Goal: Information Seeking & Learning: Learn about a topic

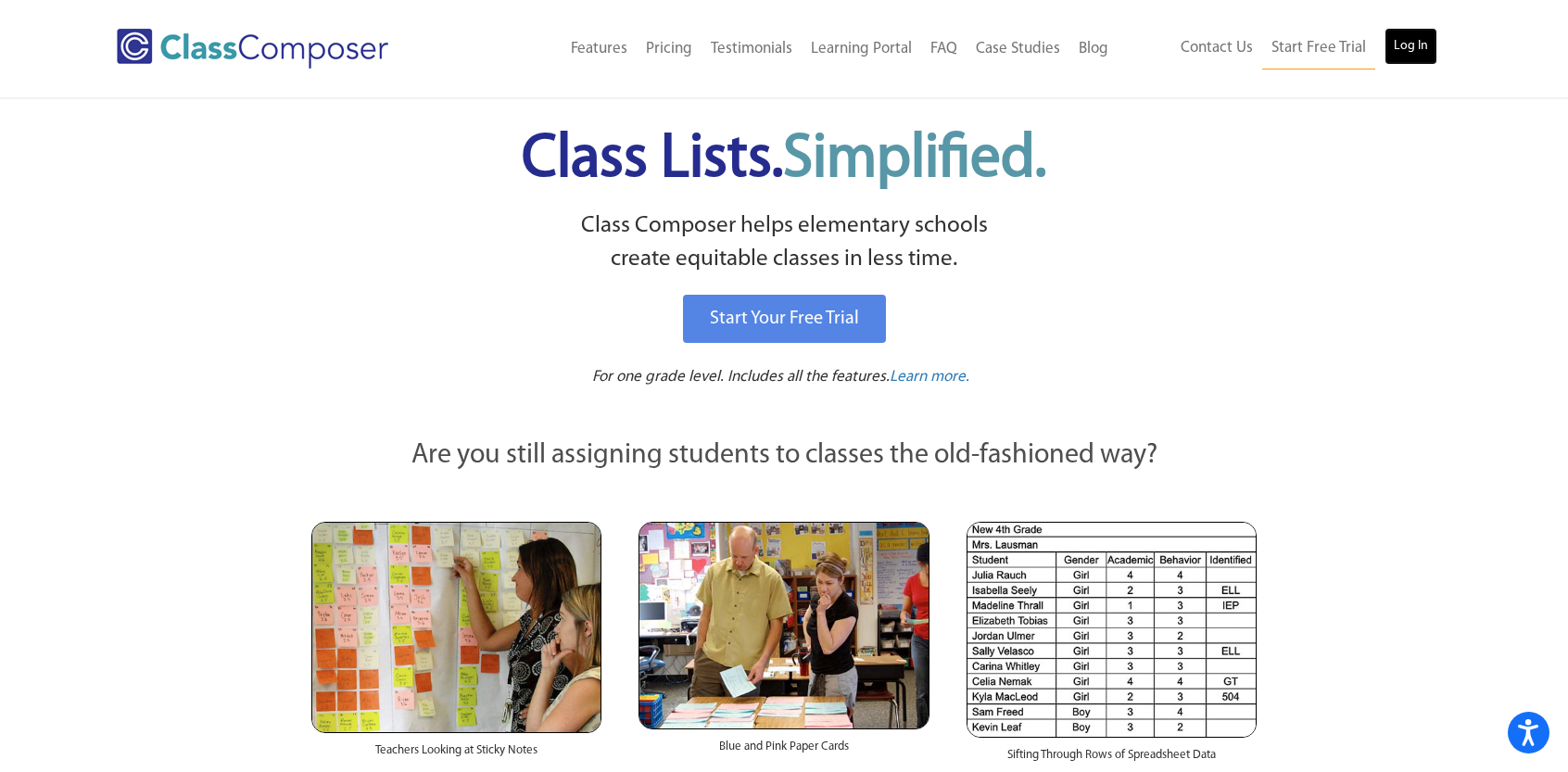
click at [1426, 45] on link "Log In" at bounding box center [1411, 47] width 53 height 37
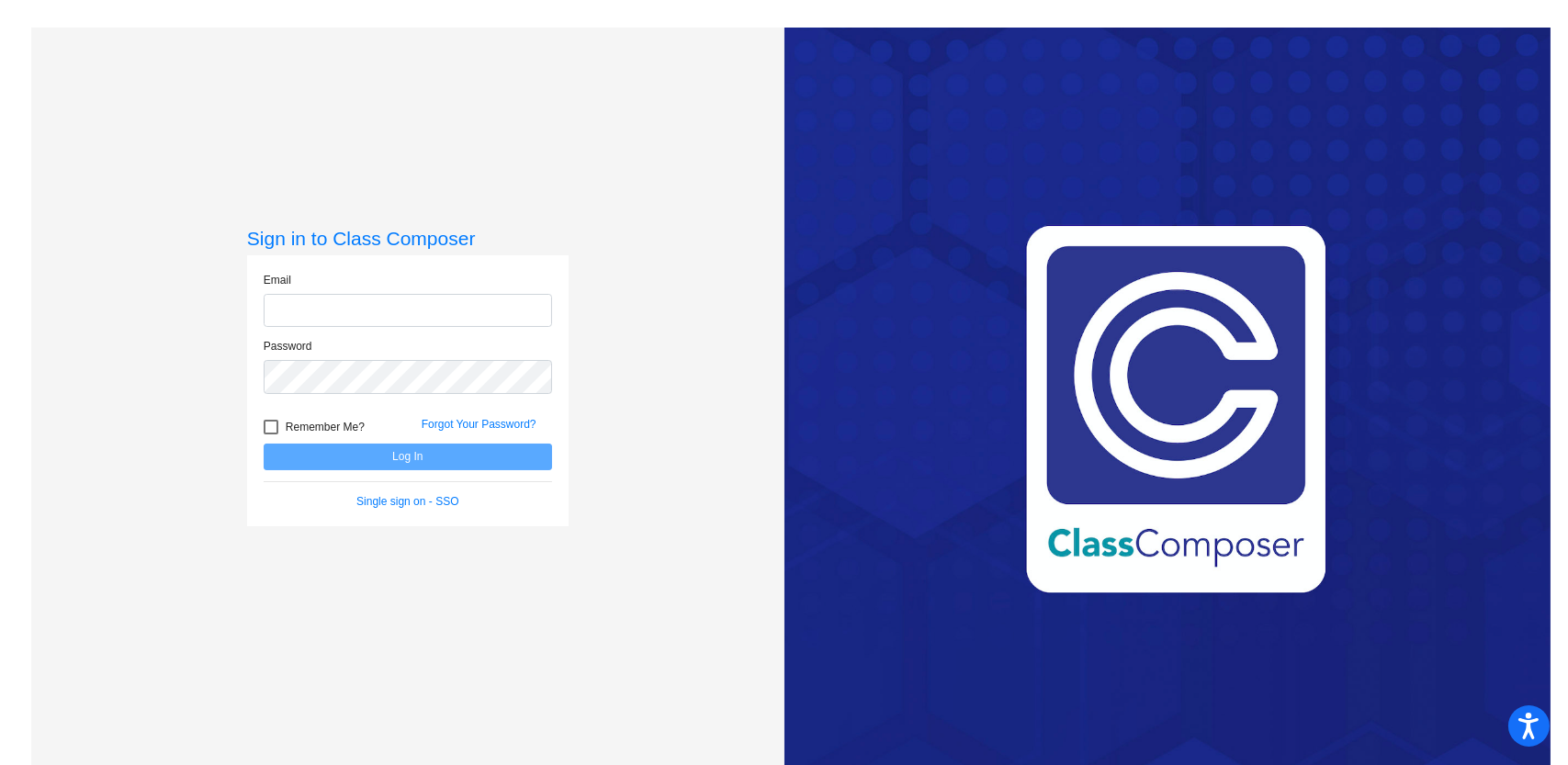
click at [428, 296] on input "email" at bounding box center [408, 310] width 289 height 34
type input "[PERSON_NAME][EMAIL_ADDRESS][PERSON_NAME][DOMAIN_NAME]"
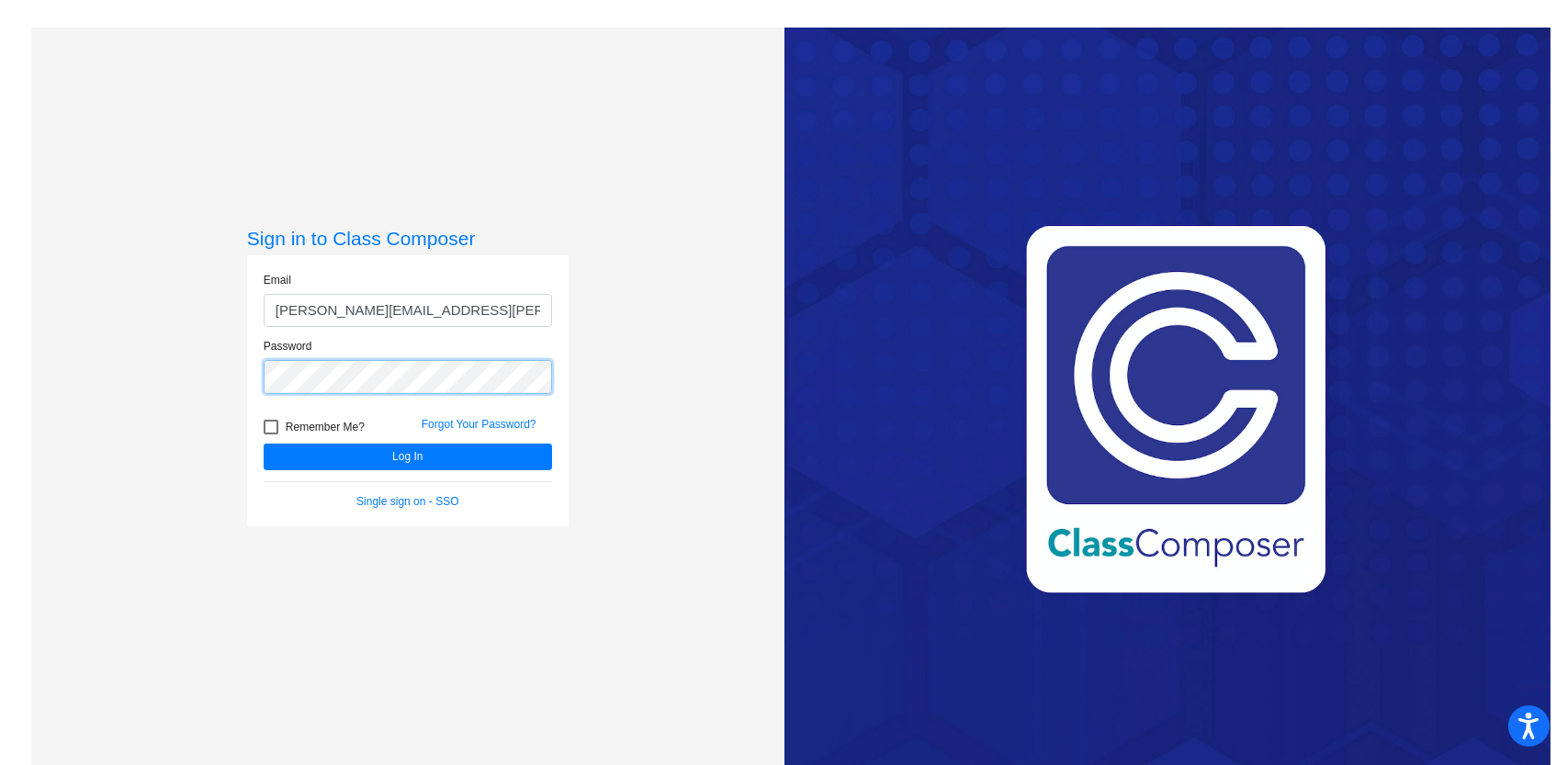
click at [264, 443] on button "Log In" at bounding box center [408, 457] width 289 height 27
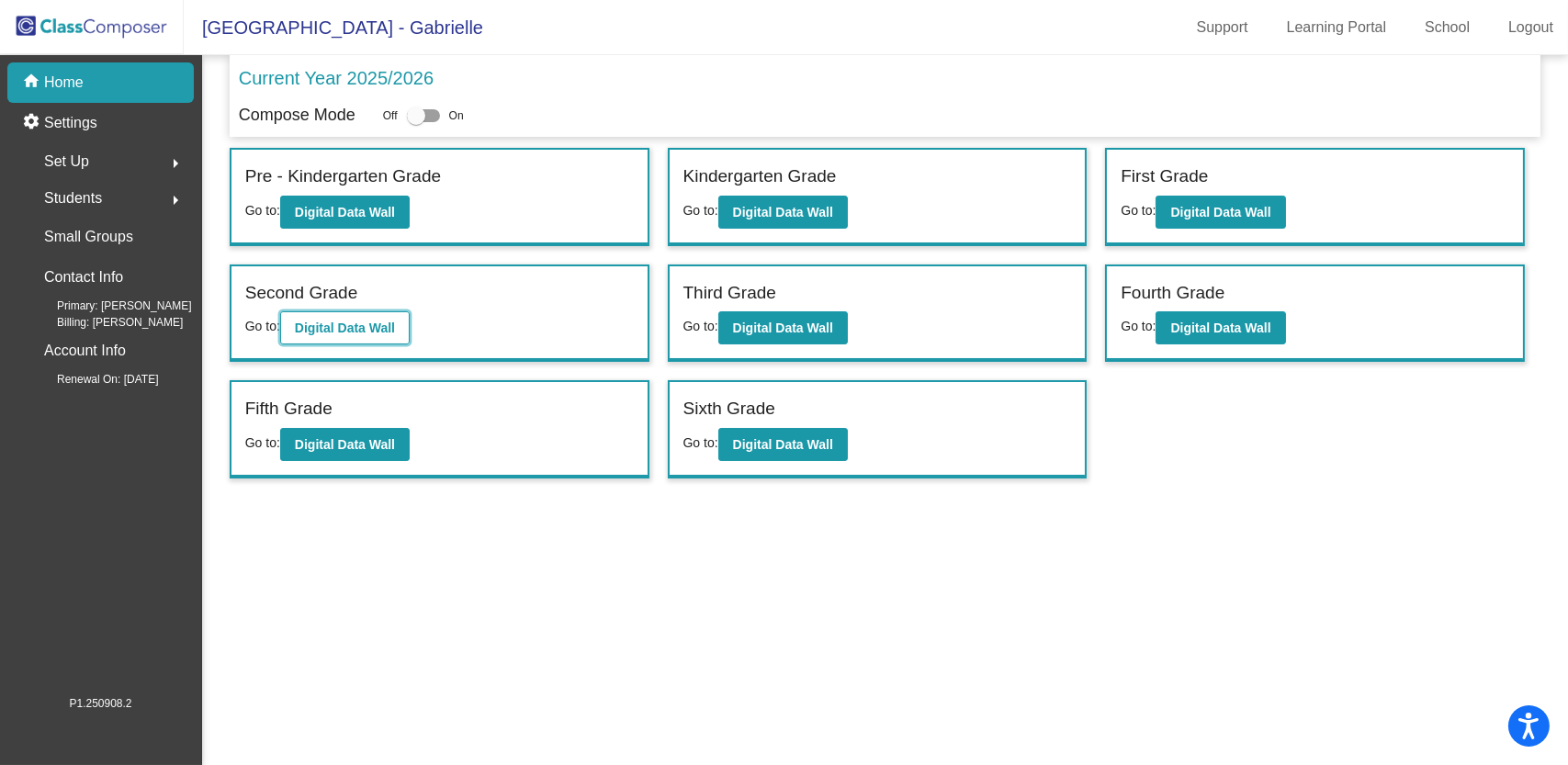
click at [390, 327] on b "Digital Data Wall" at bounding box center [345, 327] width 100 height 14
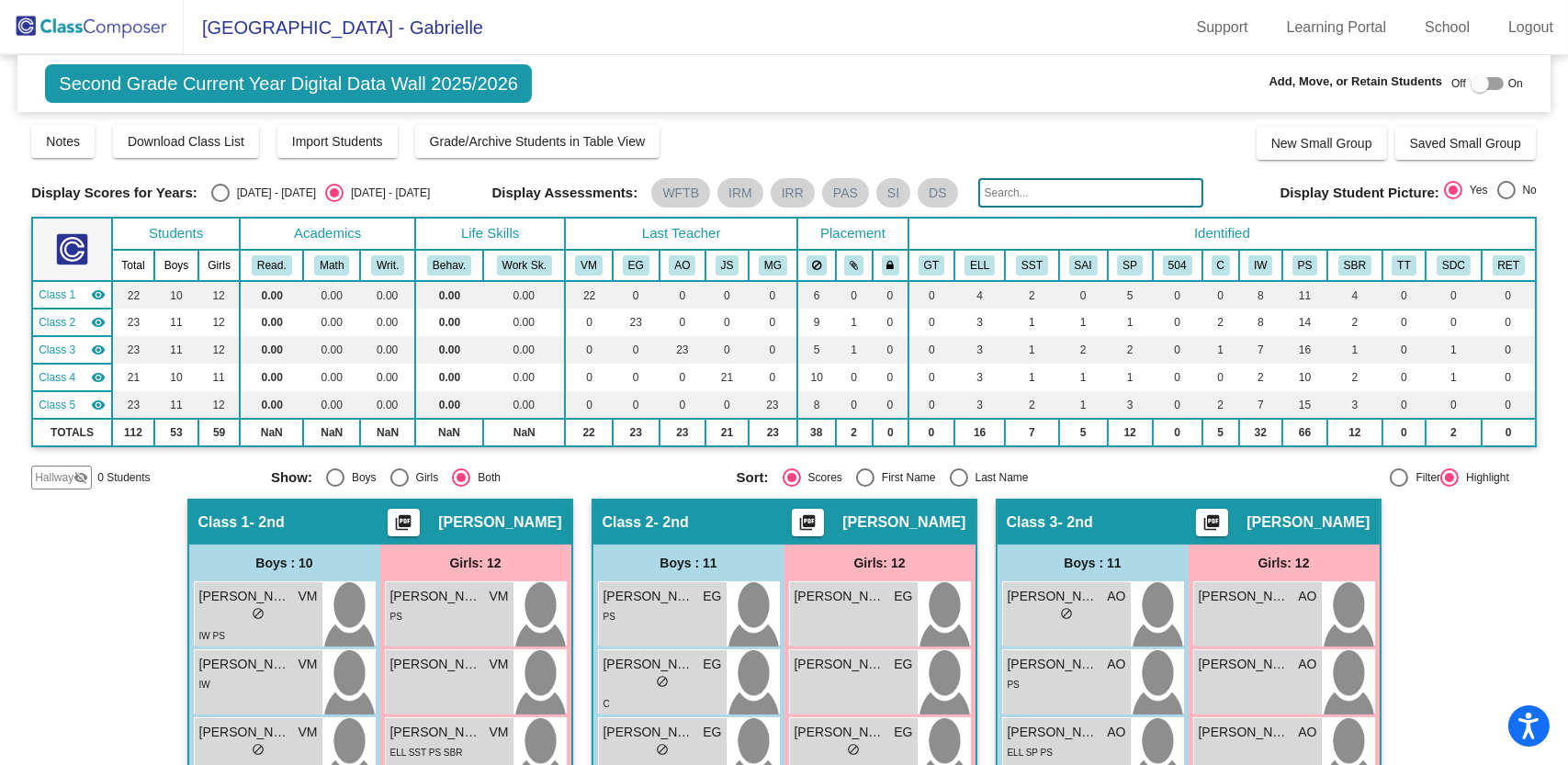
click at [1003, 191] on input "text" at bounding box center [1092, 192] width 226 height 29
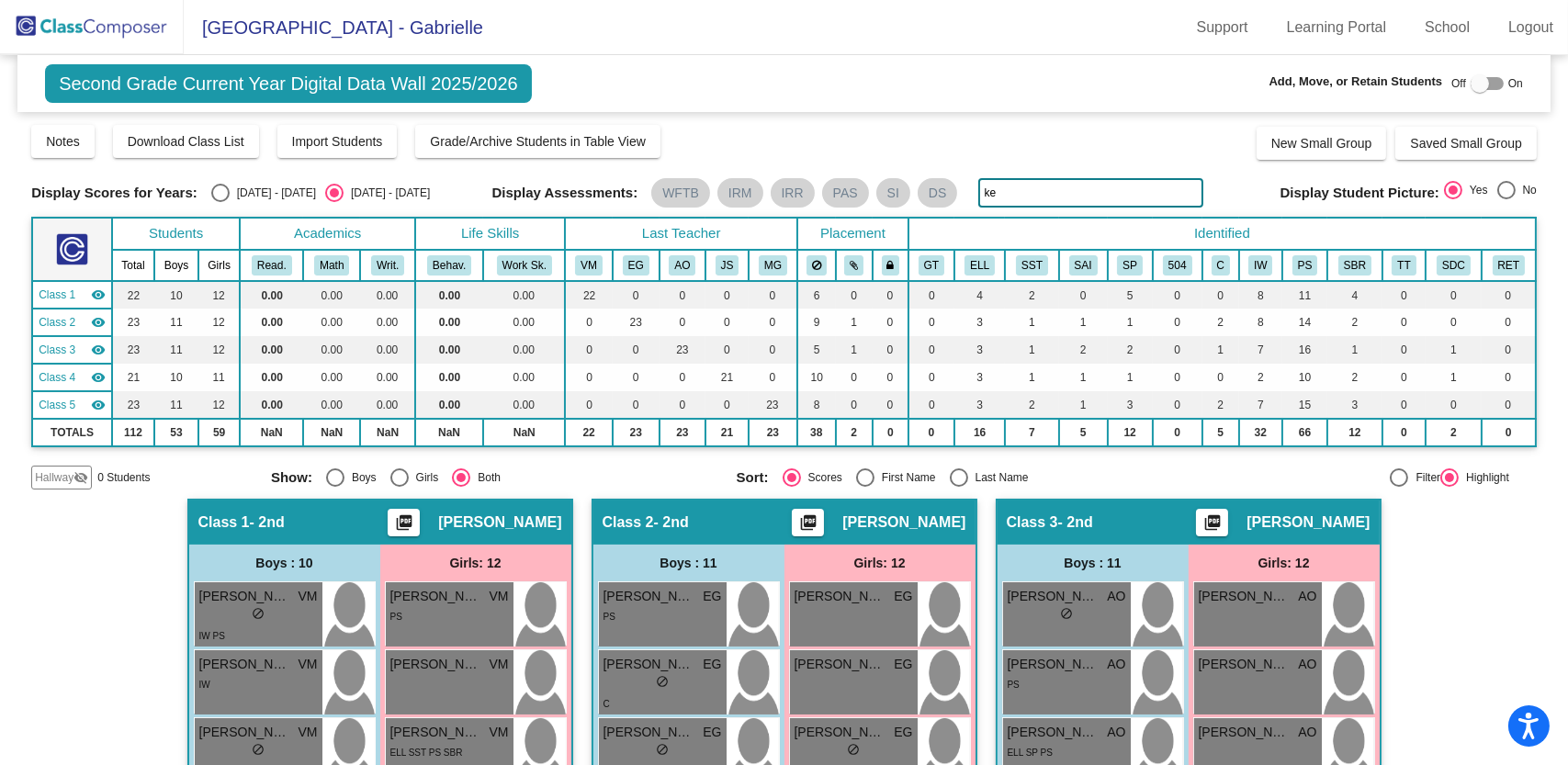
type input "k"
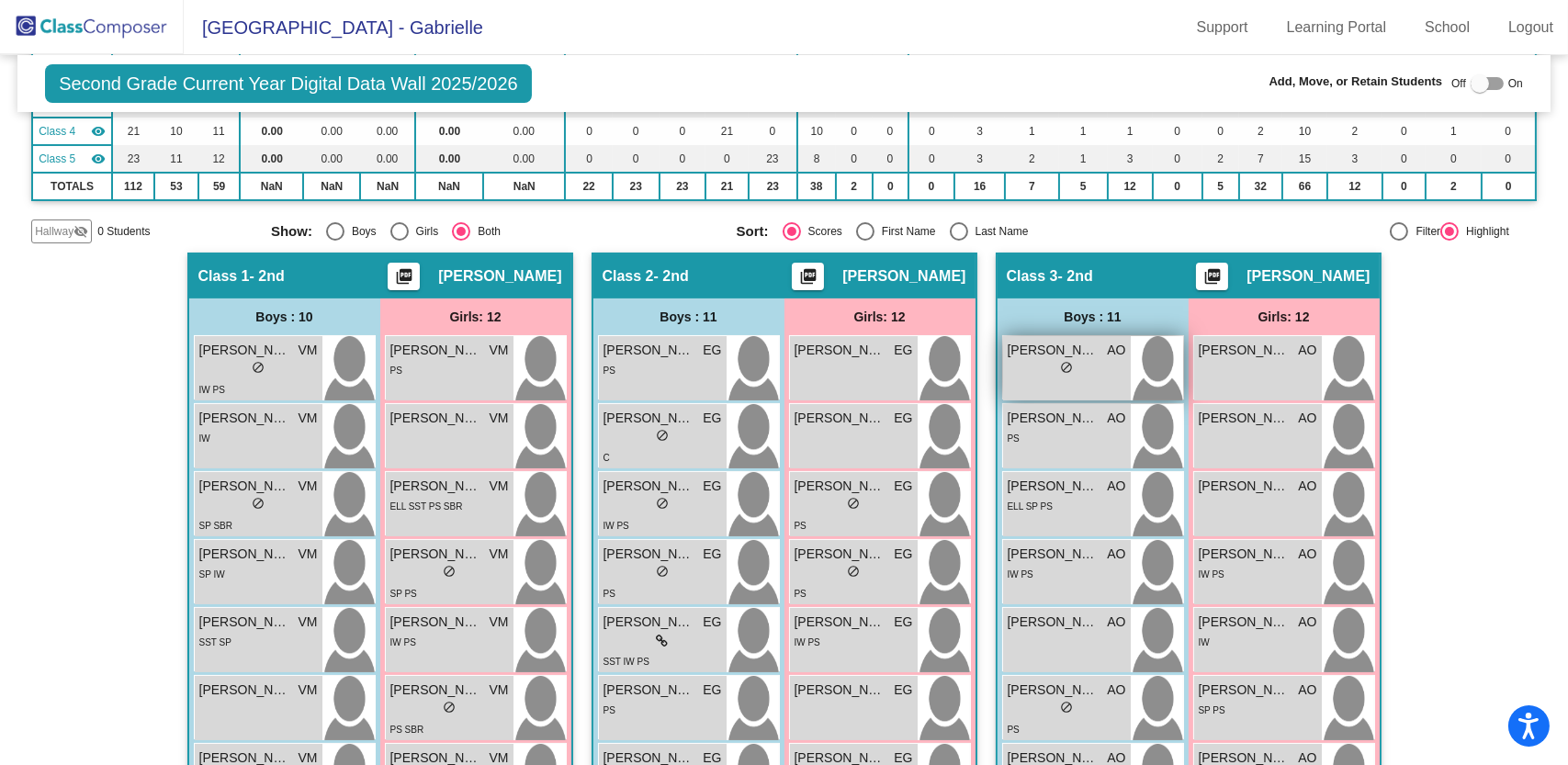
scroll to position [245, 0]
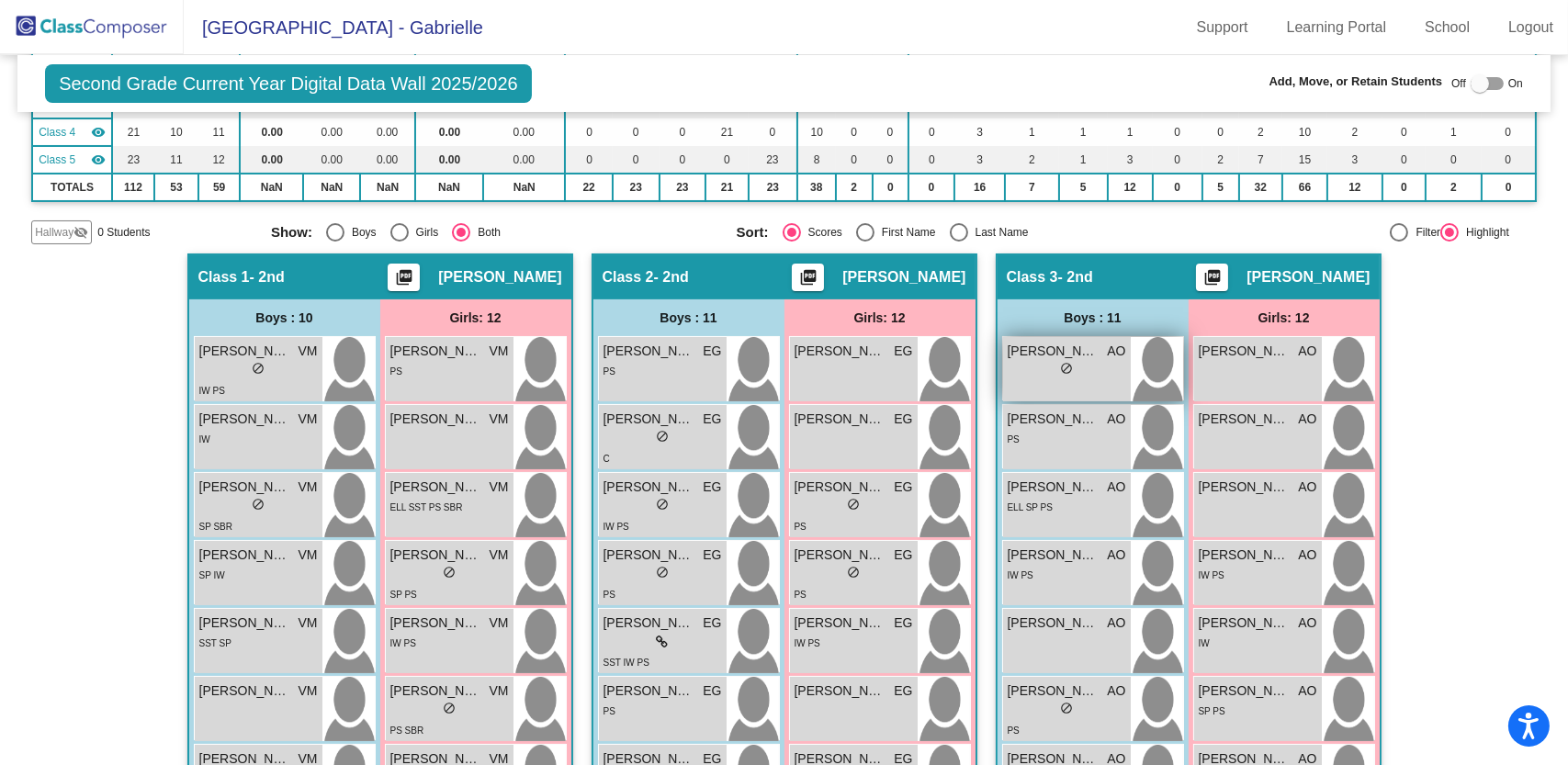
click at [1051, 369] on div "lock do_not_disturb_alt" at bounding box center [1067, 371] width 119 height 19
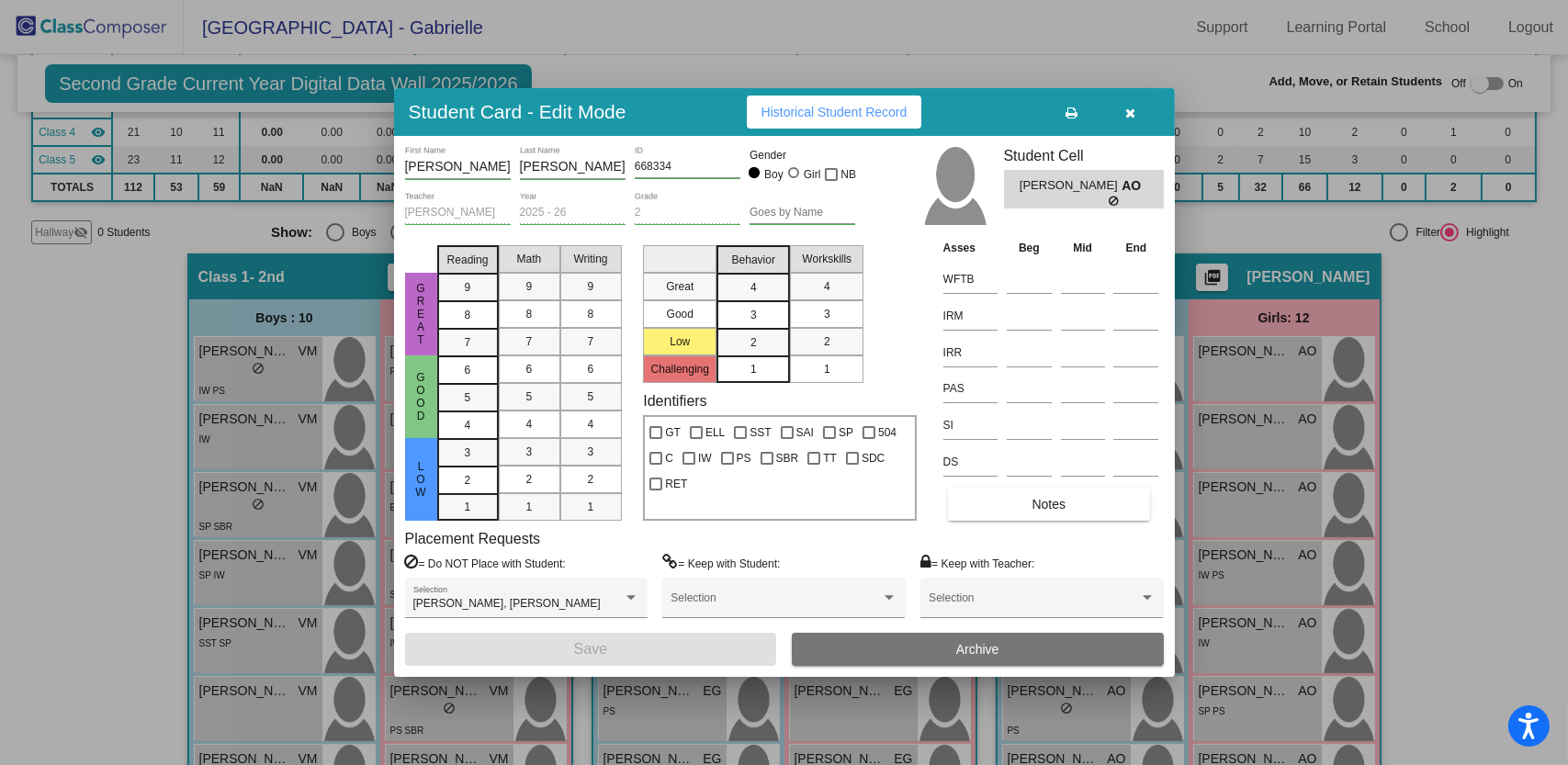
click at [1137, 116] on button "button" at bounding box center [1130, 112] width 59 height 33
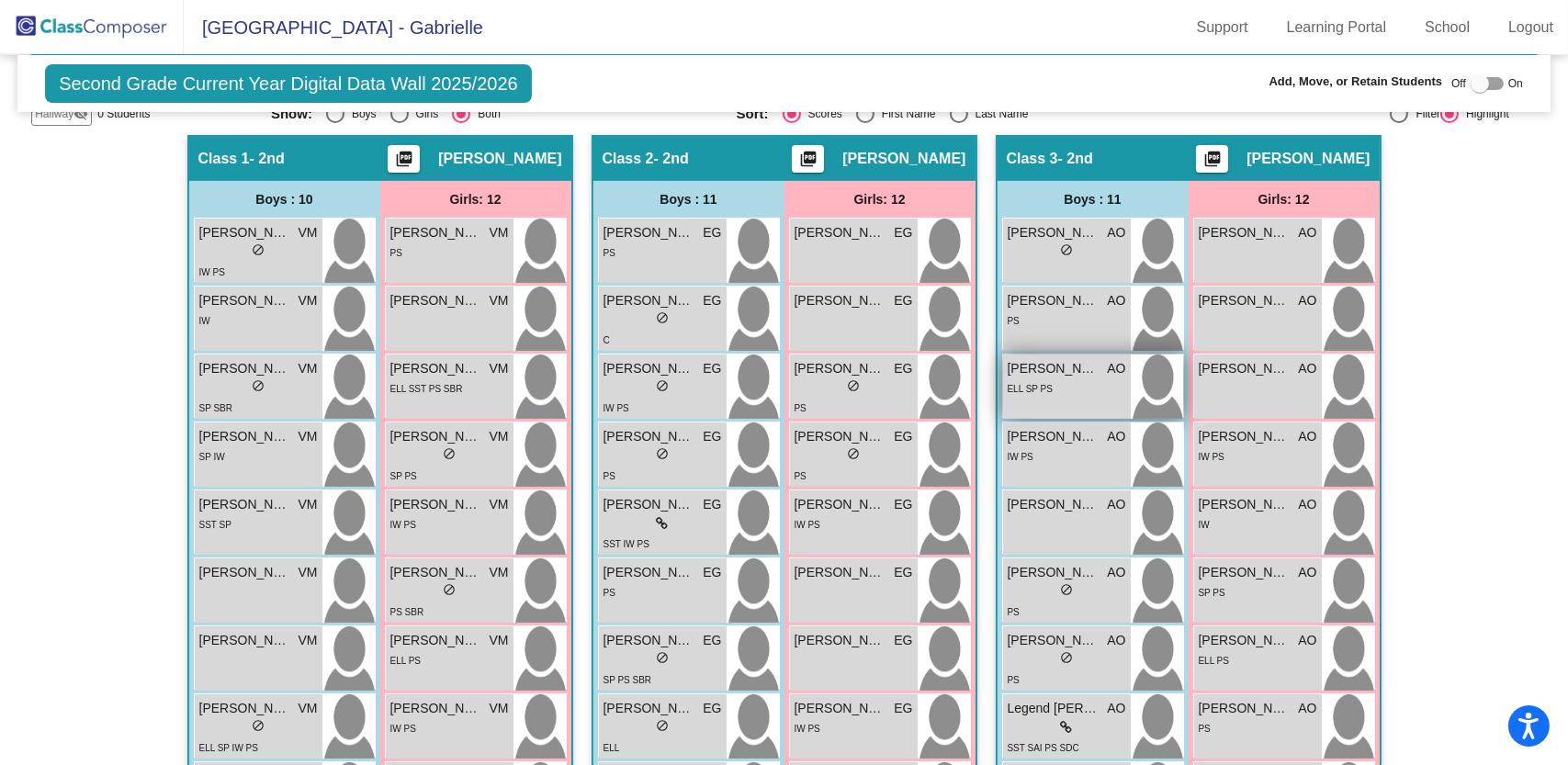
scroll to position [365, 0]
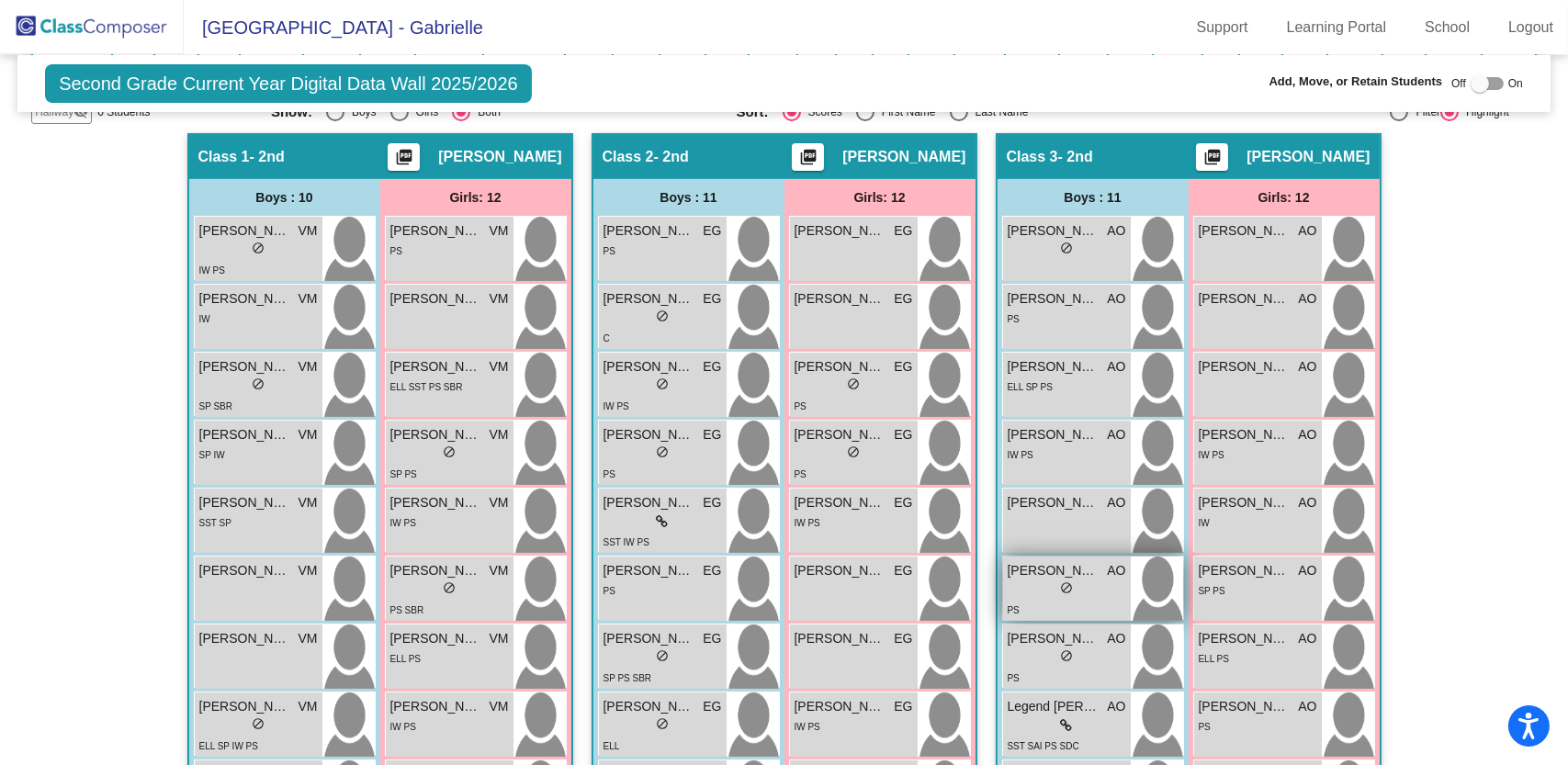
click at [1061, 575] on span "Ja'Cerion McDavis" at bounding box center [1053, 571] width 92 height 19
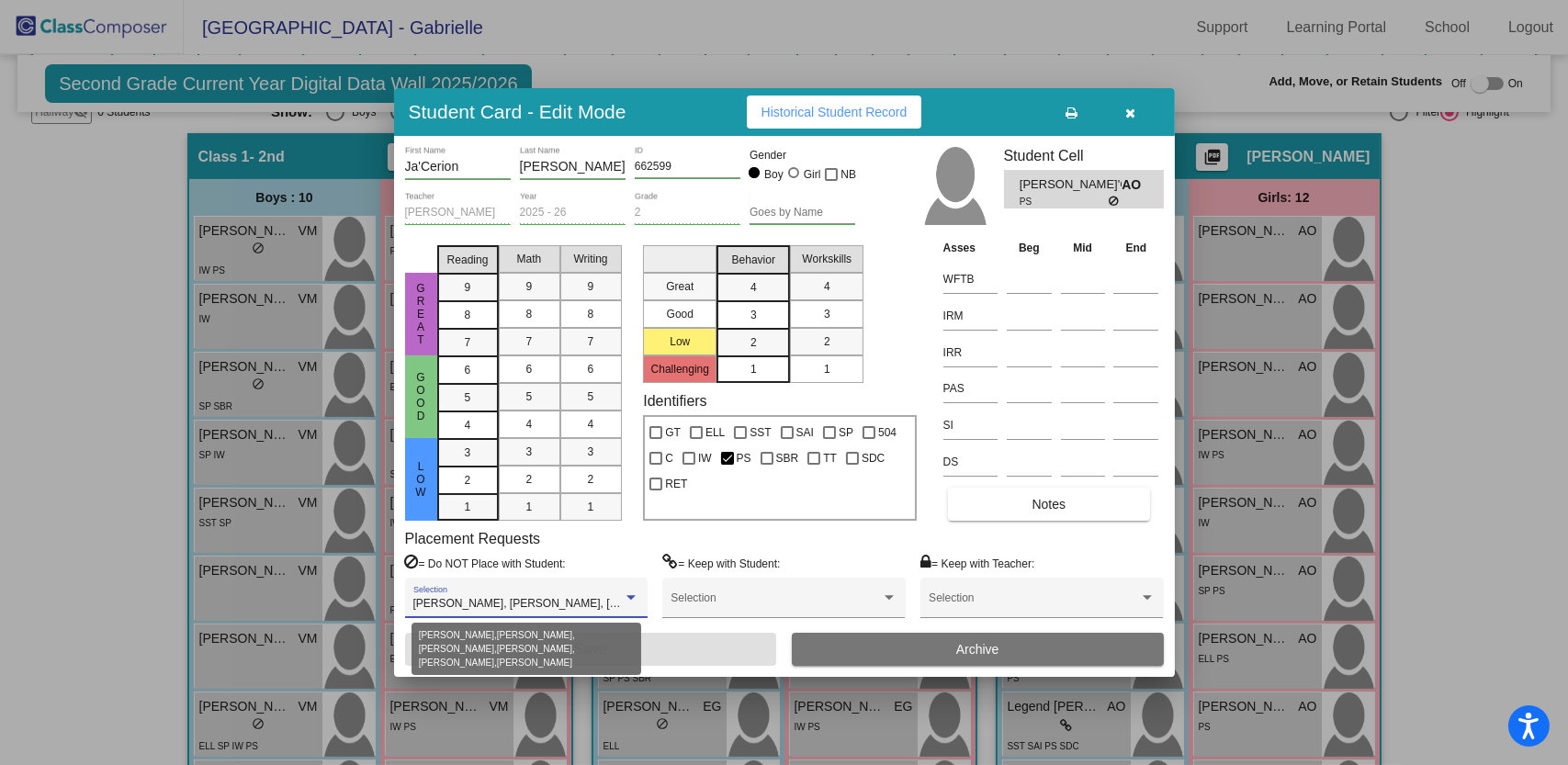
click at [636, 596] on div at bounding box center [631, 597] width 16 height 13
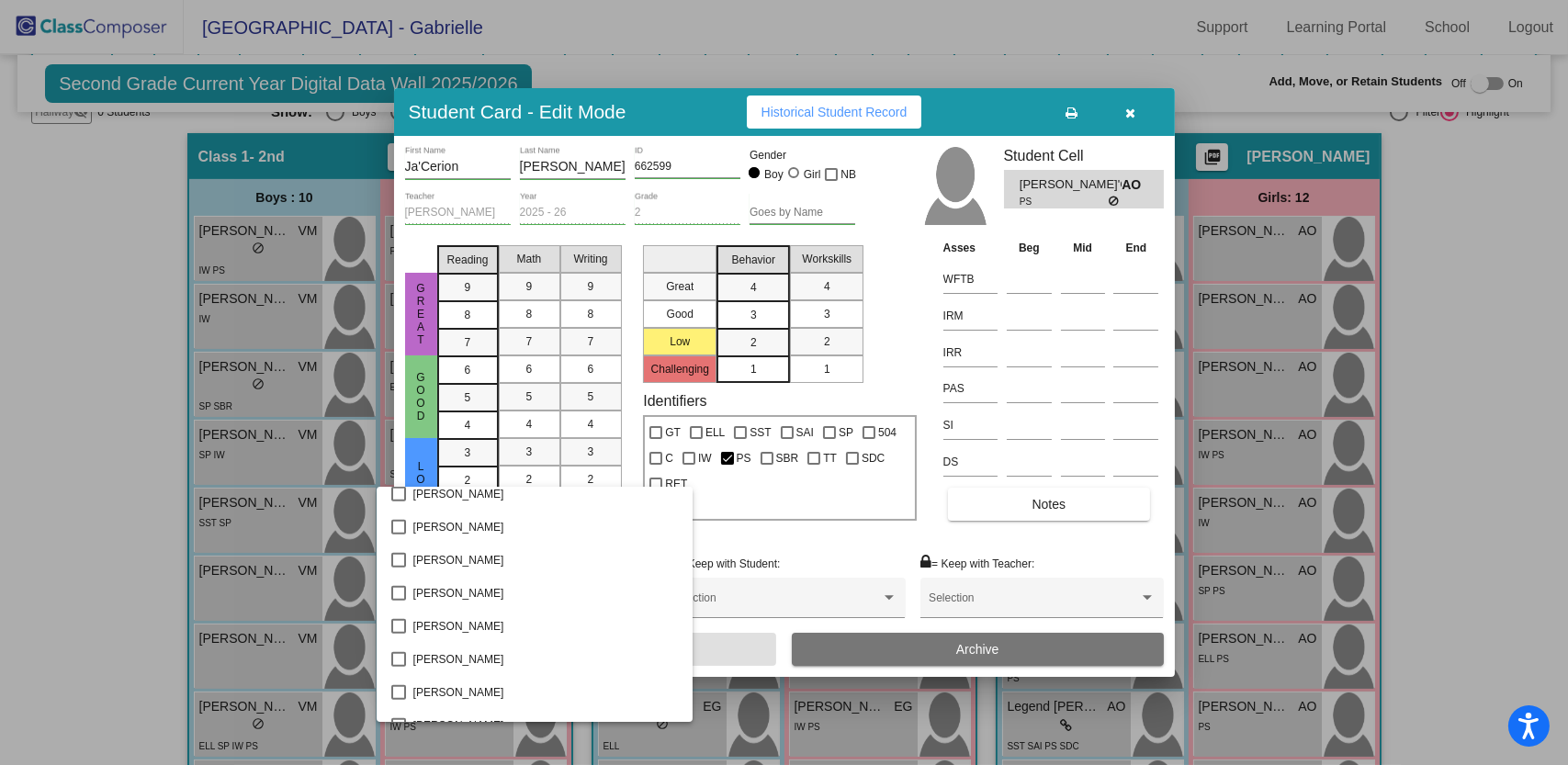
scroll to position [2218, 0]
click at [879, 526] on div at bounding box center [784, 382] width 1568 height 765
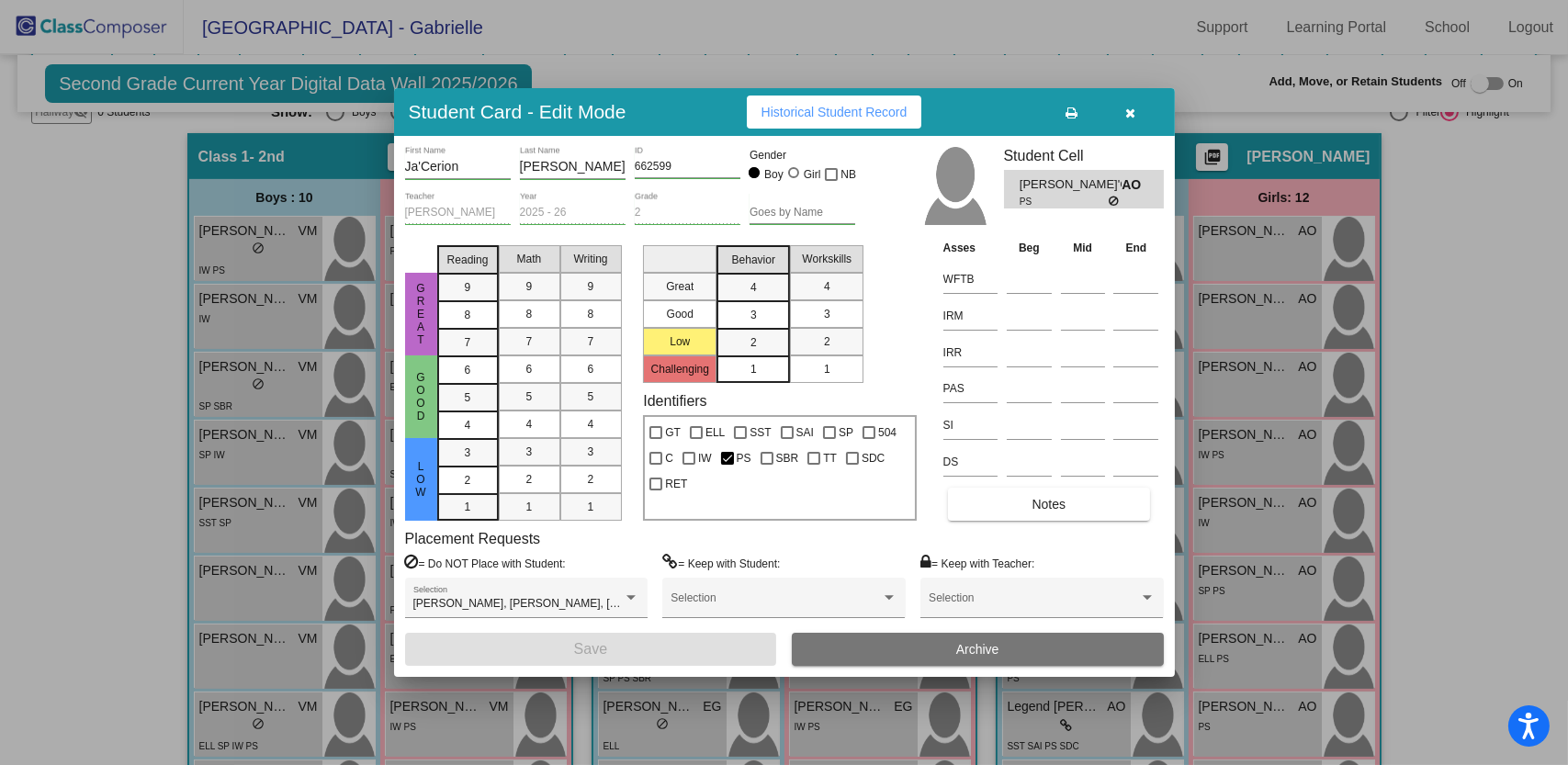
click at [844, 117] on span "Historical Student Record" at bounding box center [834, 111] width 146 height 14
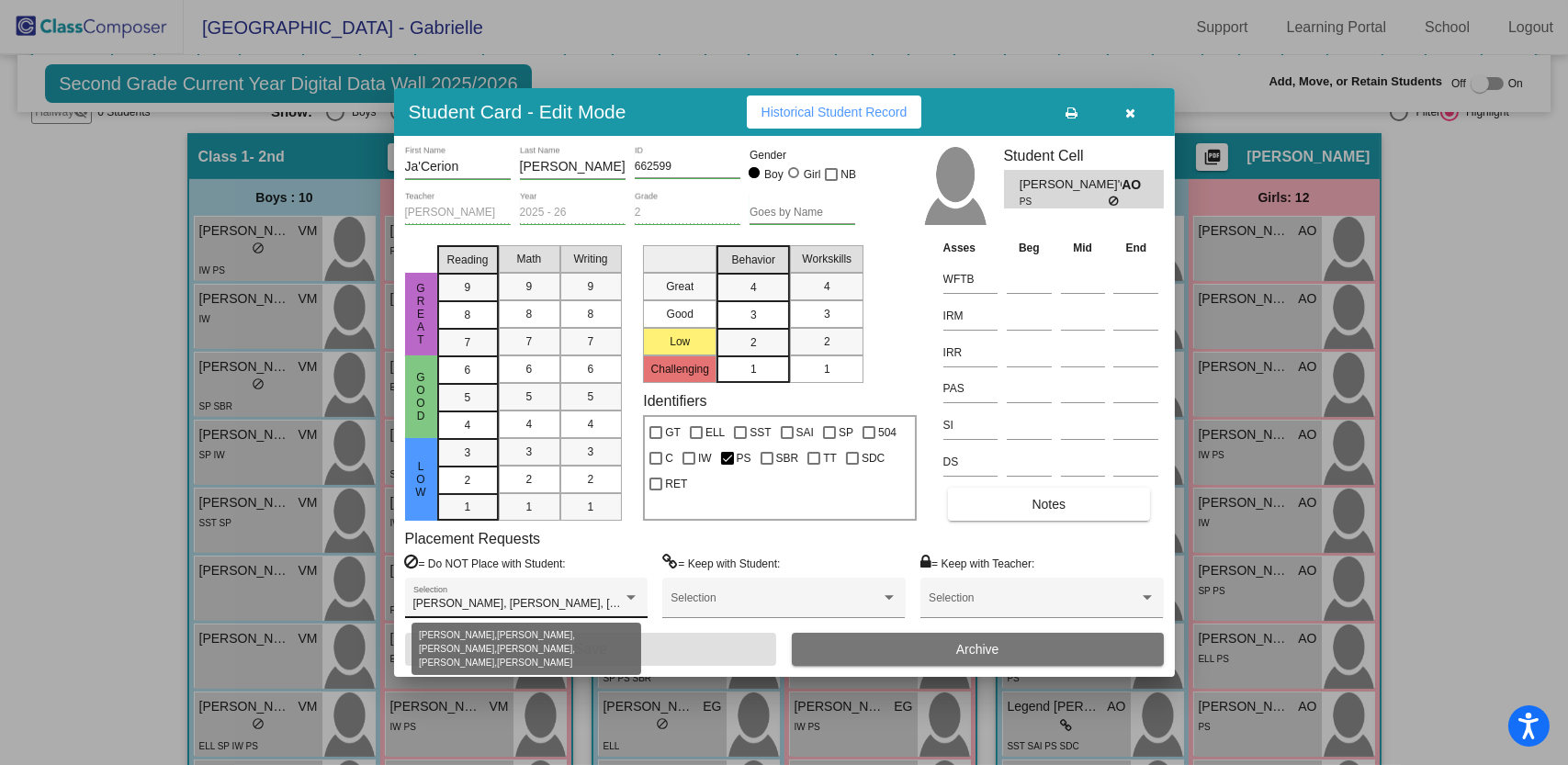
click at [626, 592] on div at bounding box center [631, 597] width 16 height 13
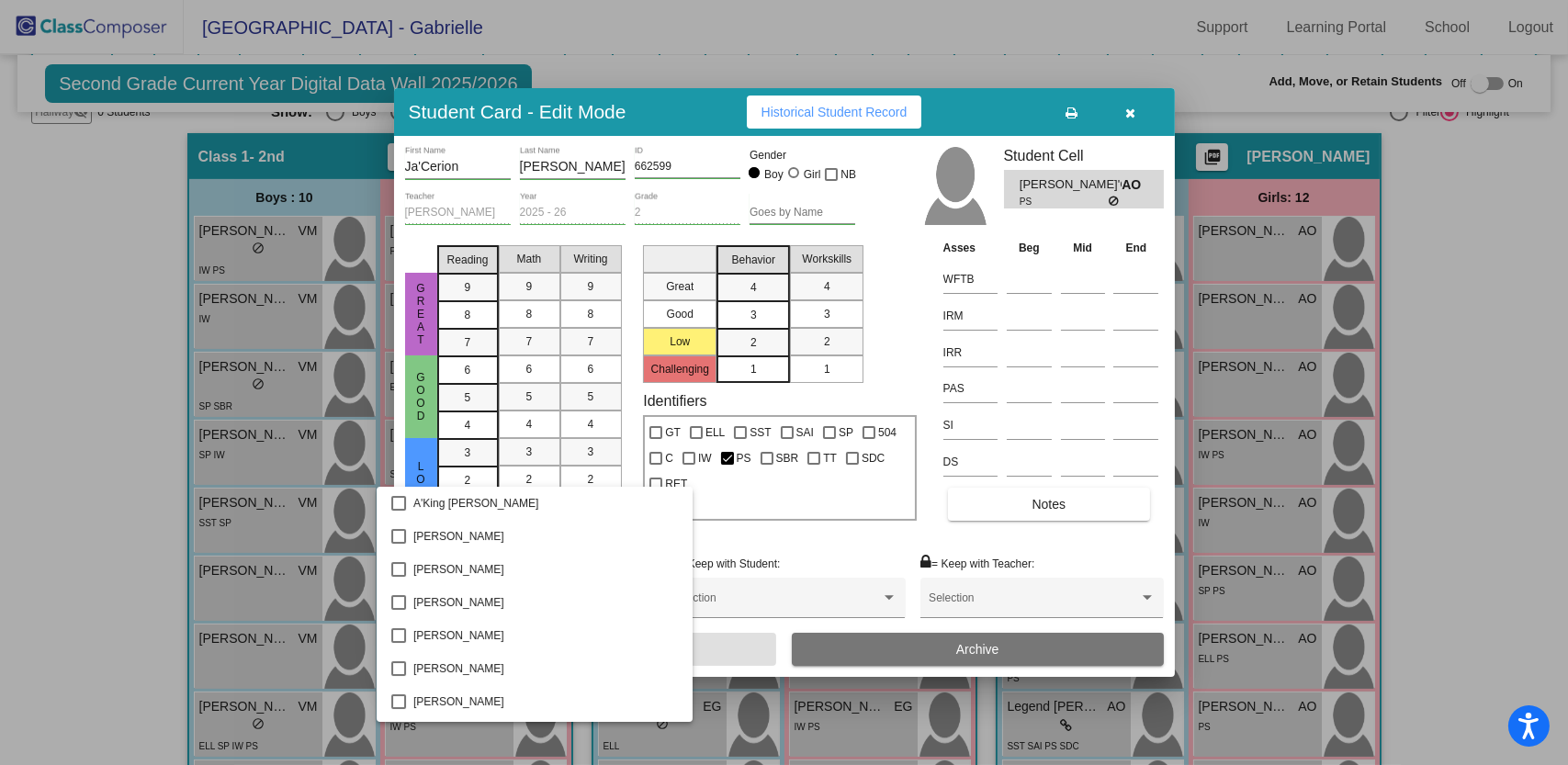
scroll to position [725, 0]
click at [1134, 108] on div at bounding box center [784, 382] width 1568 height 765
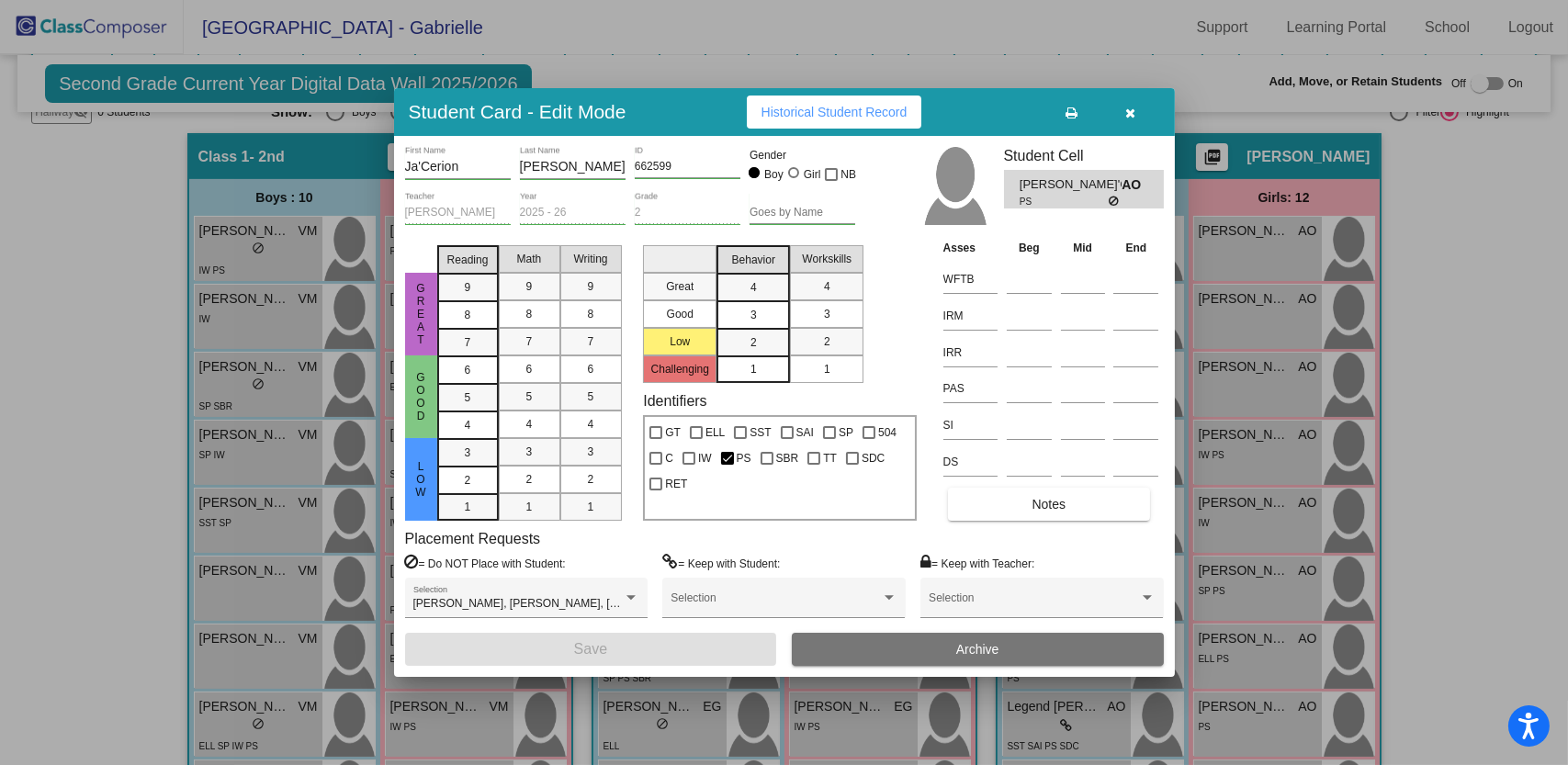
click at [1134, 108] on icon "button" at bounding box center [1130, 112] width 10 height 13
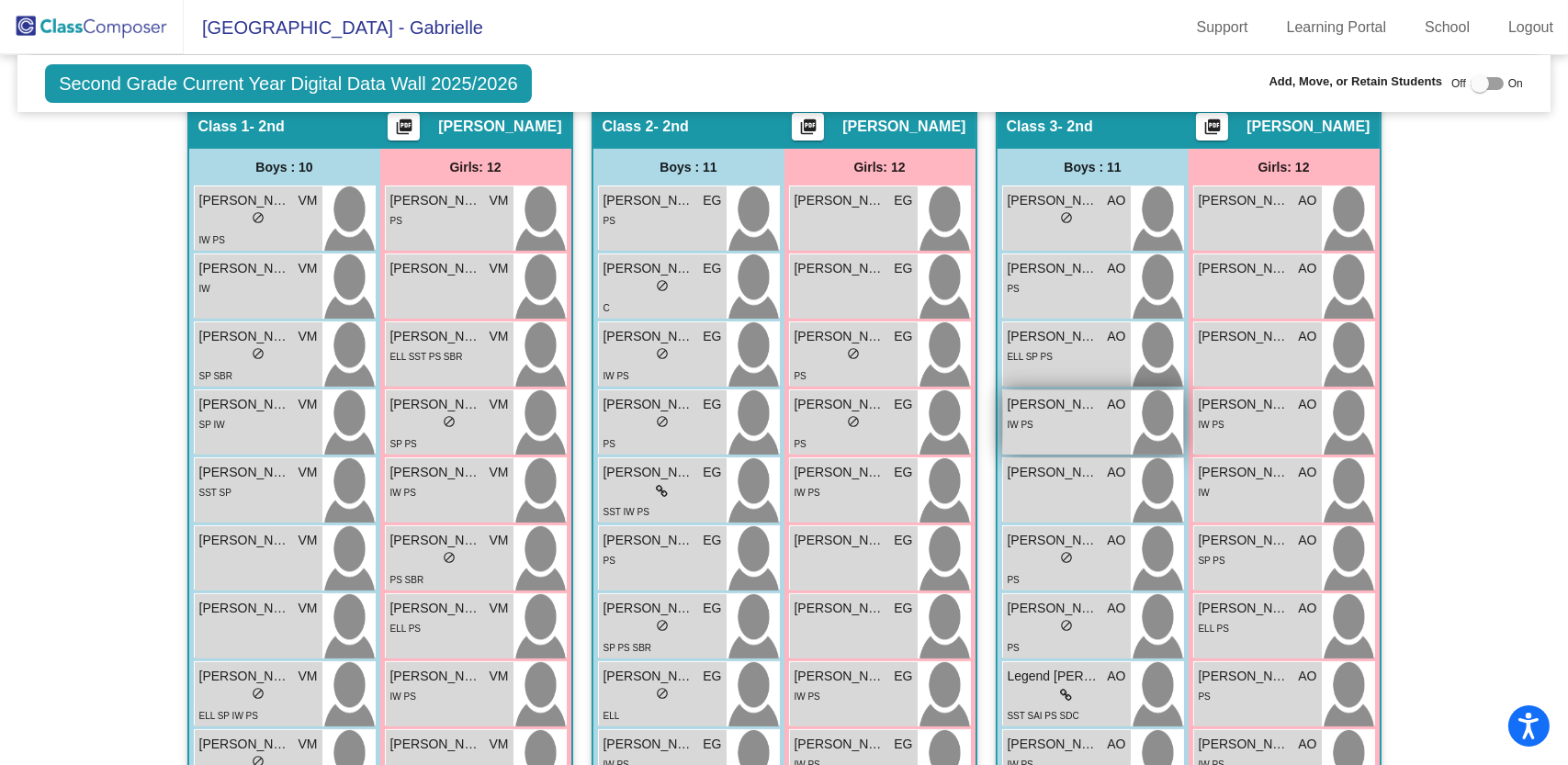
scroll to position [403, 0]
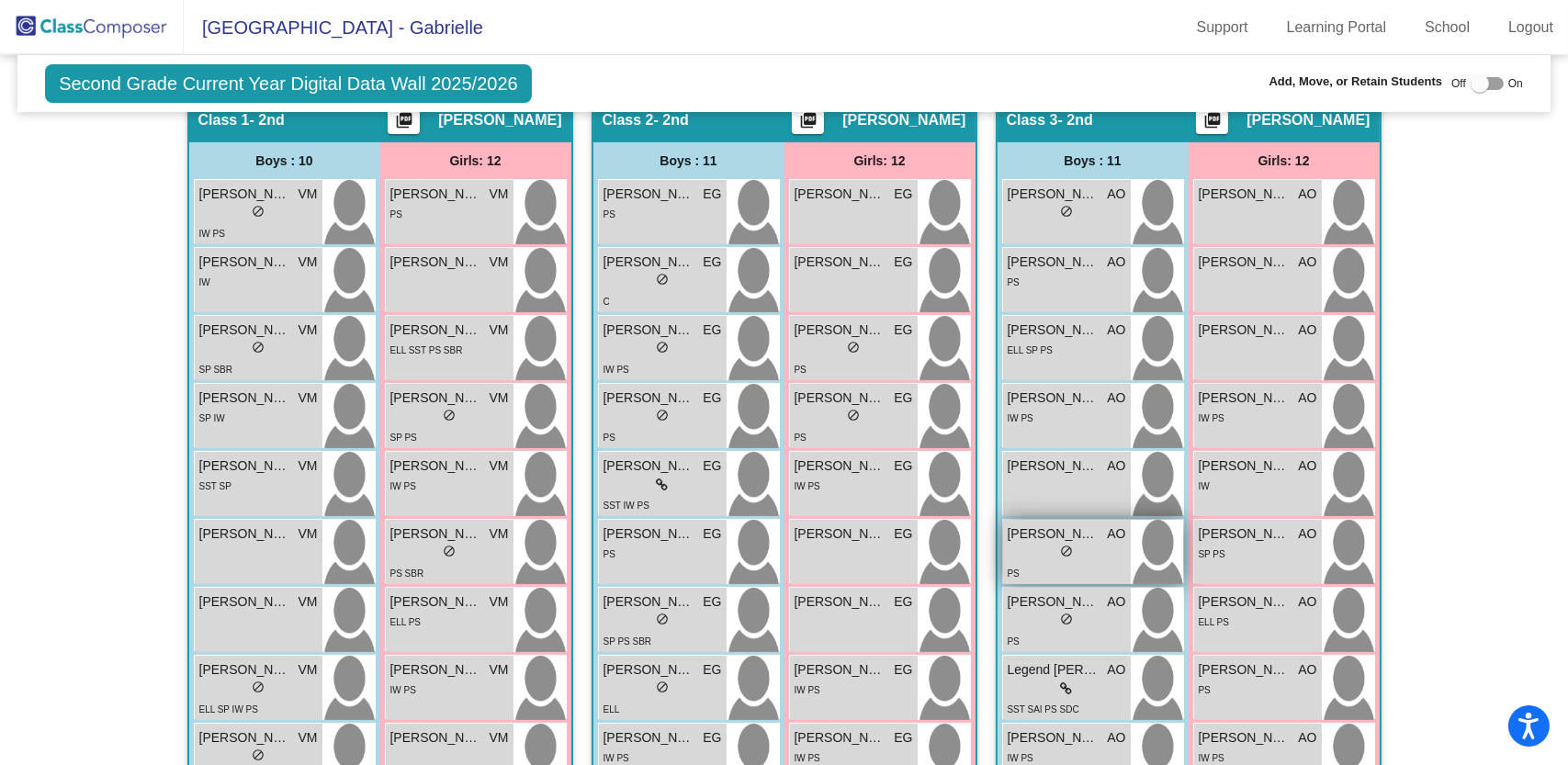
click at [1068, 549] on span "do_not_disturb_alt" at bounding box center [1066, 551] width 13 height 13
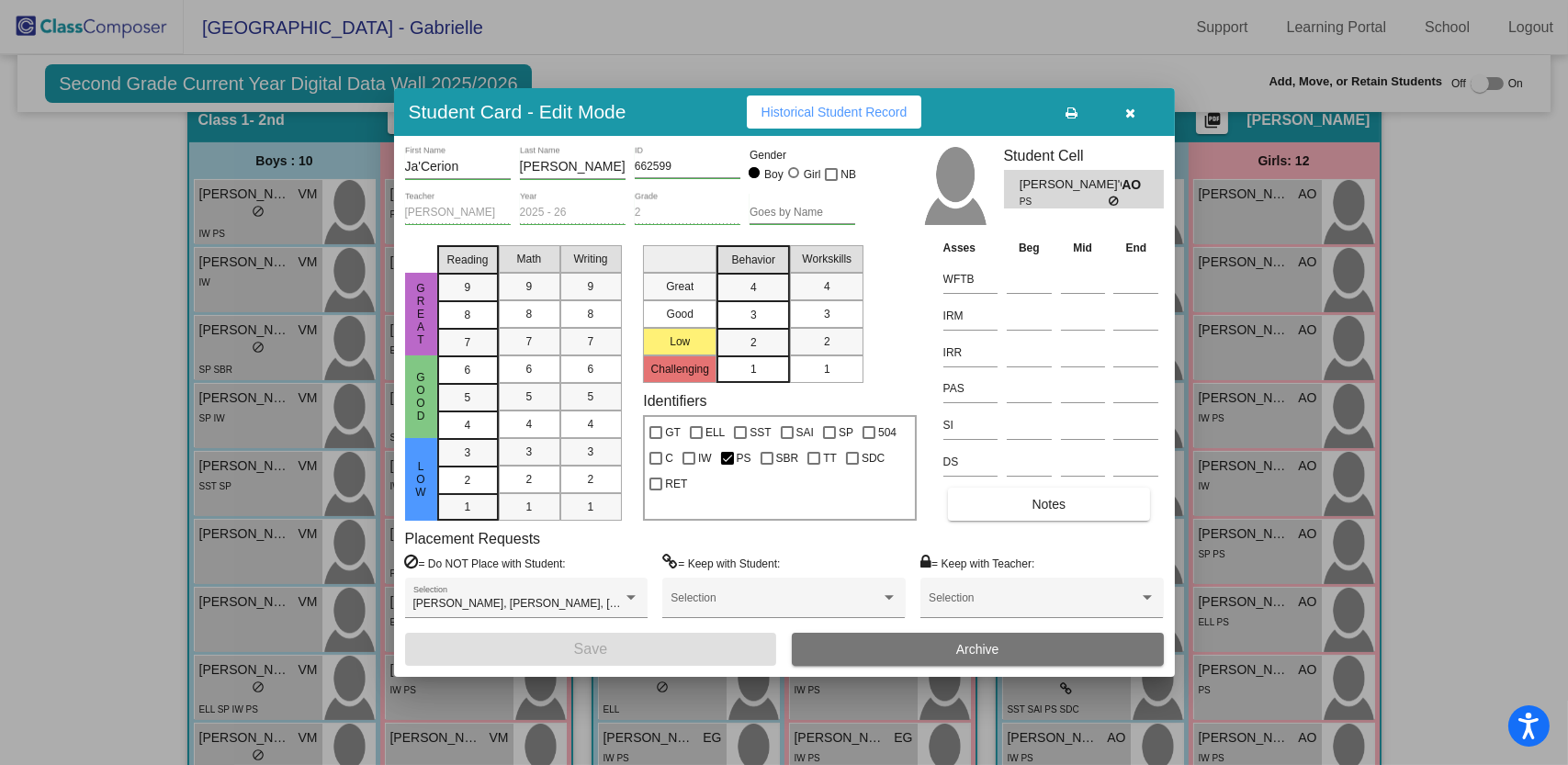
click at [840, 114] on span "Historical Student Record" at bounding box center [834, 111] width 146 height 14
click at [1136, 106] on button "button" at bounding box center [1130, 112] width 59 height 33
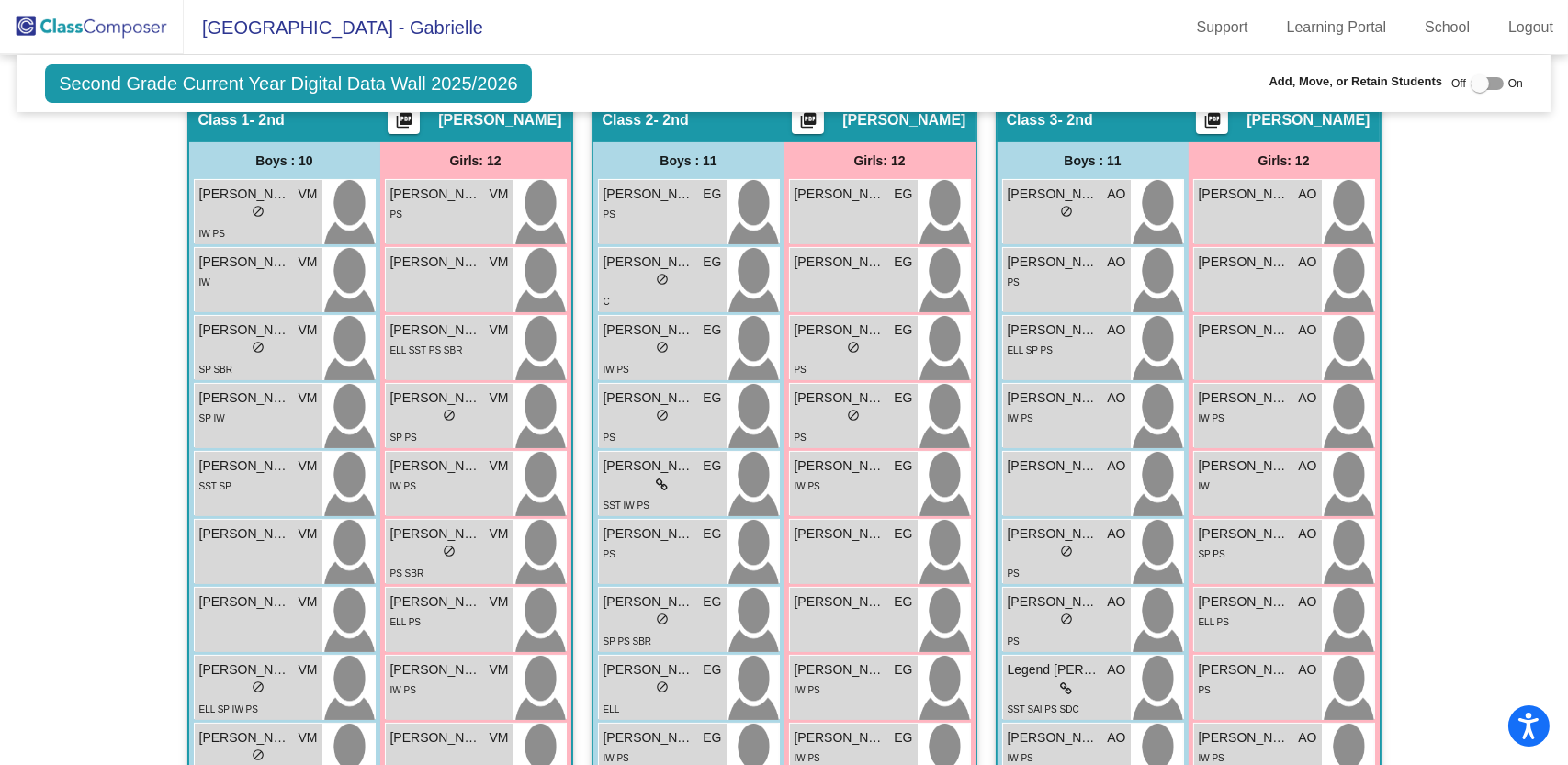
click at [1136, 106] on div "Second Grade Current Year Digital Data Wall 2025/2026 Add, Move, or Retain Stud…" at bounding box center [784, 83] width 1533 height 57
click at [1060, 619] on span "do_not_disturb_alt" at bounding box center [1066, 618] width 13 height 13
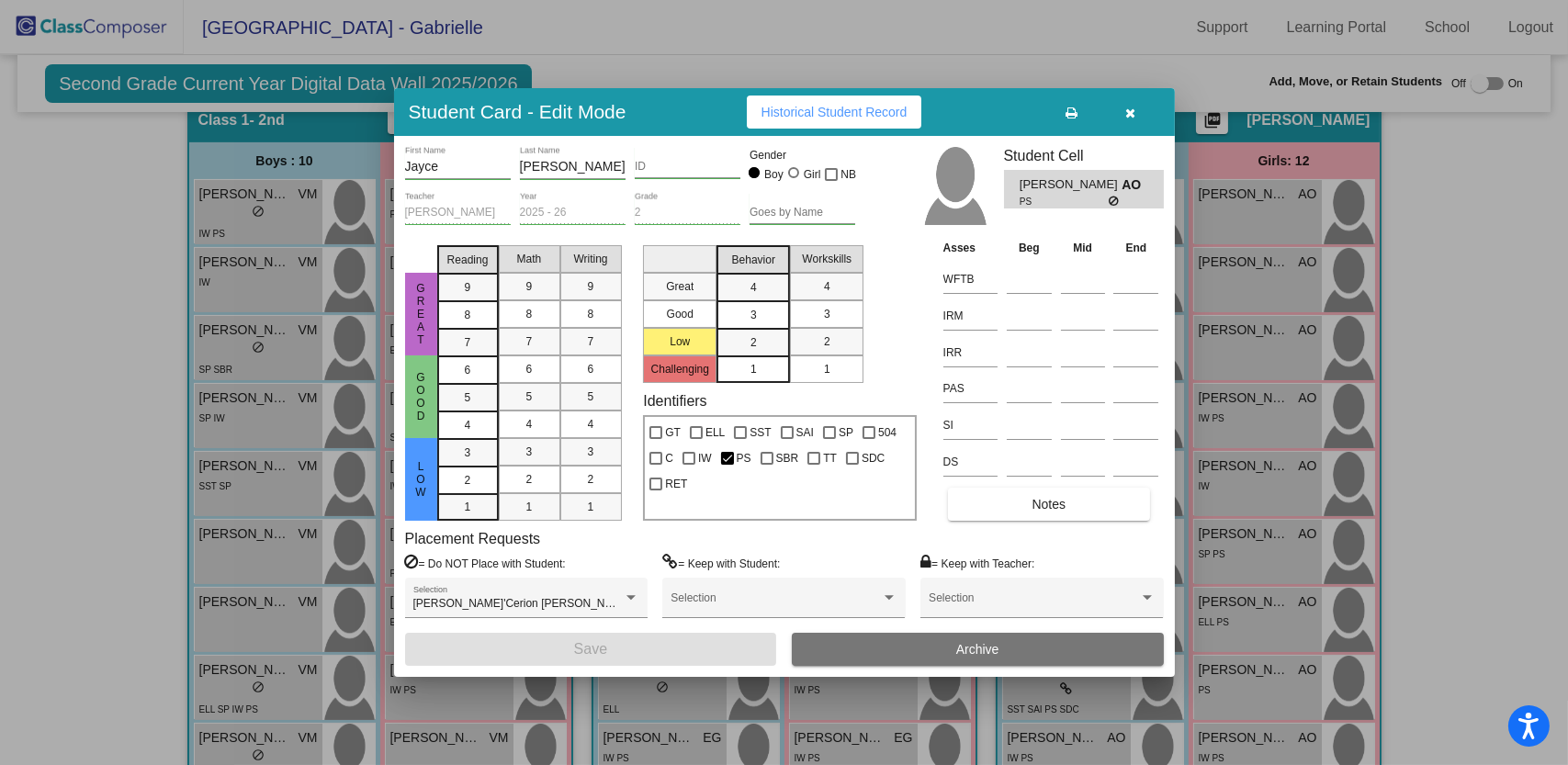
click at [799, 122] on button "Historical Student Record" at bounding box center [835, 112] width 176 height 33
click at [1132, 112] on icon "button" at bounding box center [1130, 112] width 10 height 13
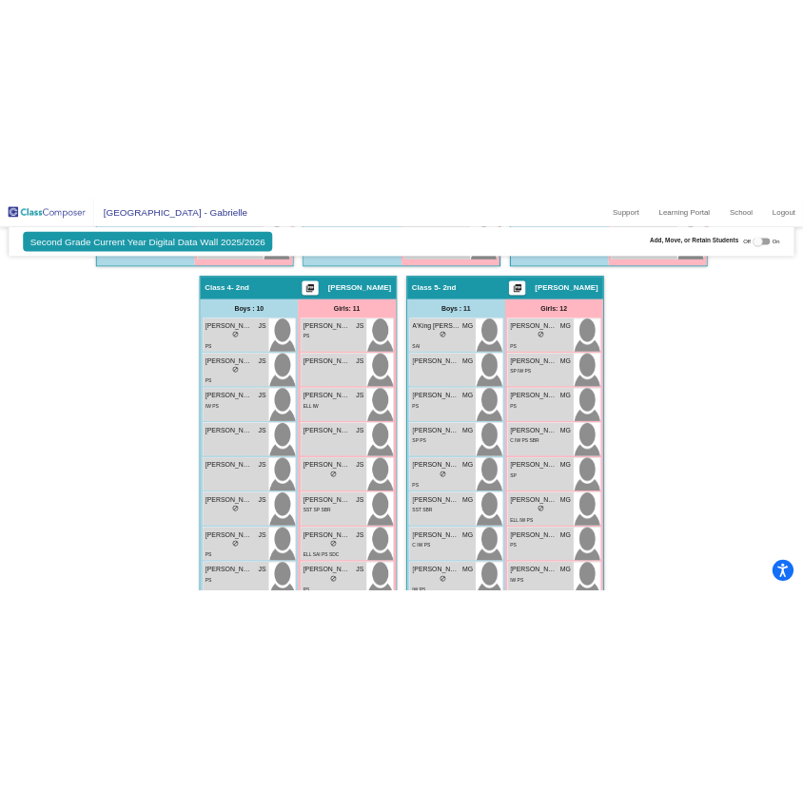
scroll to position [1320, 0]
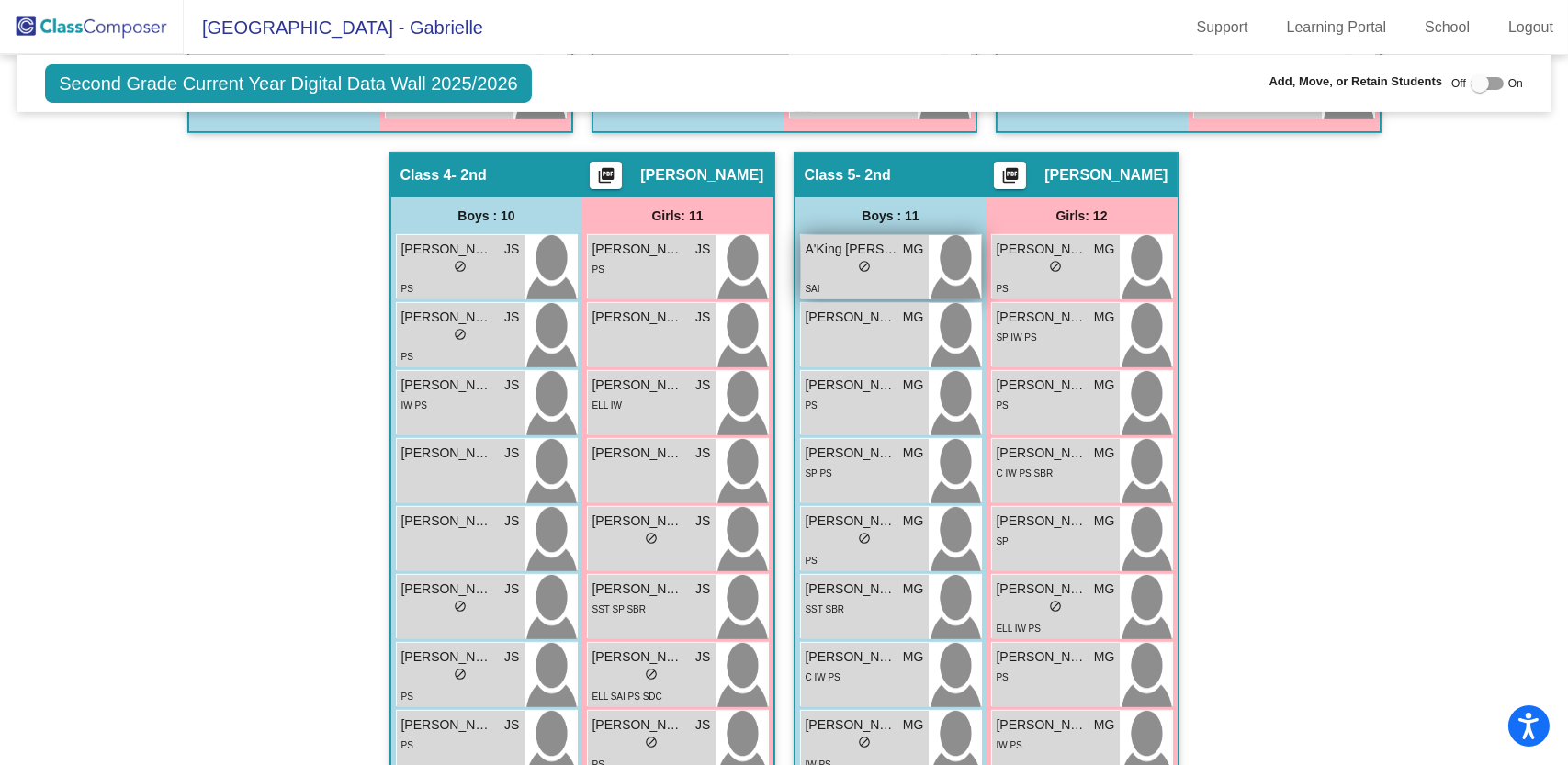
click at [839, 285] on div "SAI" at bounding box center [865, 288] width 119 height 19
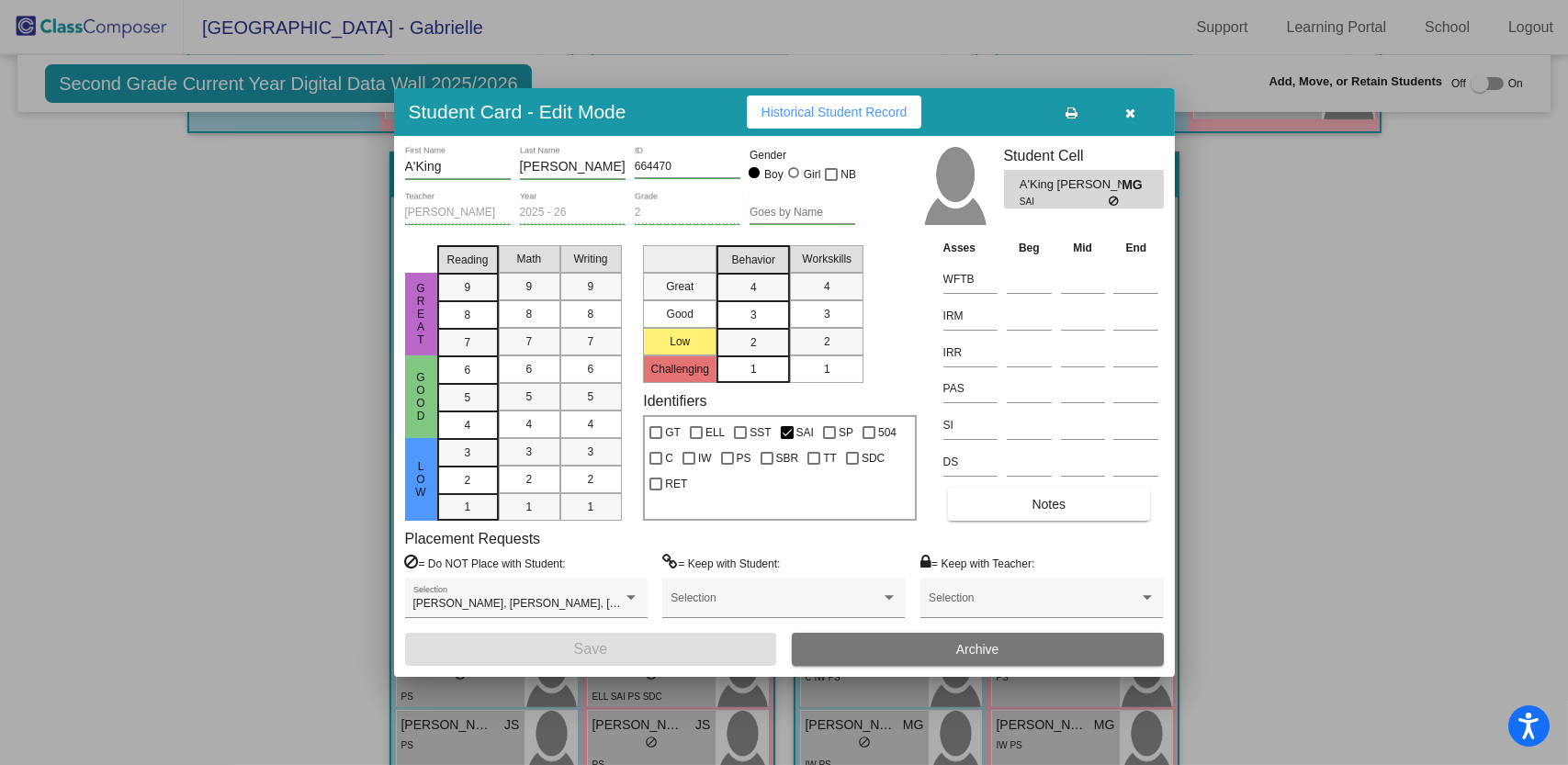
click at [860, 111] on span "Historical Student Record" at bounding box center [834, 111] width 146 height 14
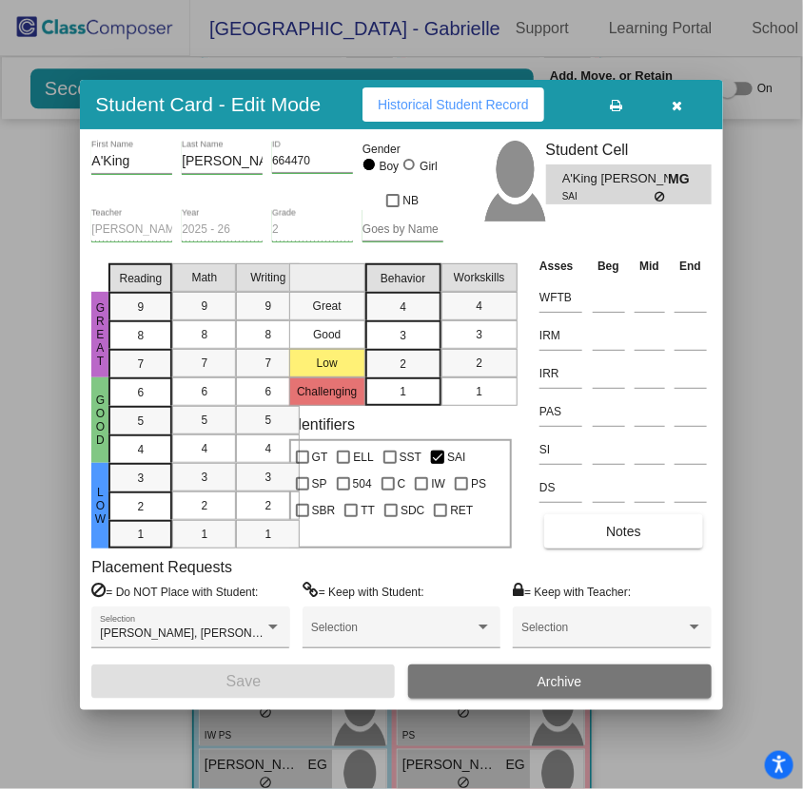
scroll to position [1540, 0]
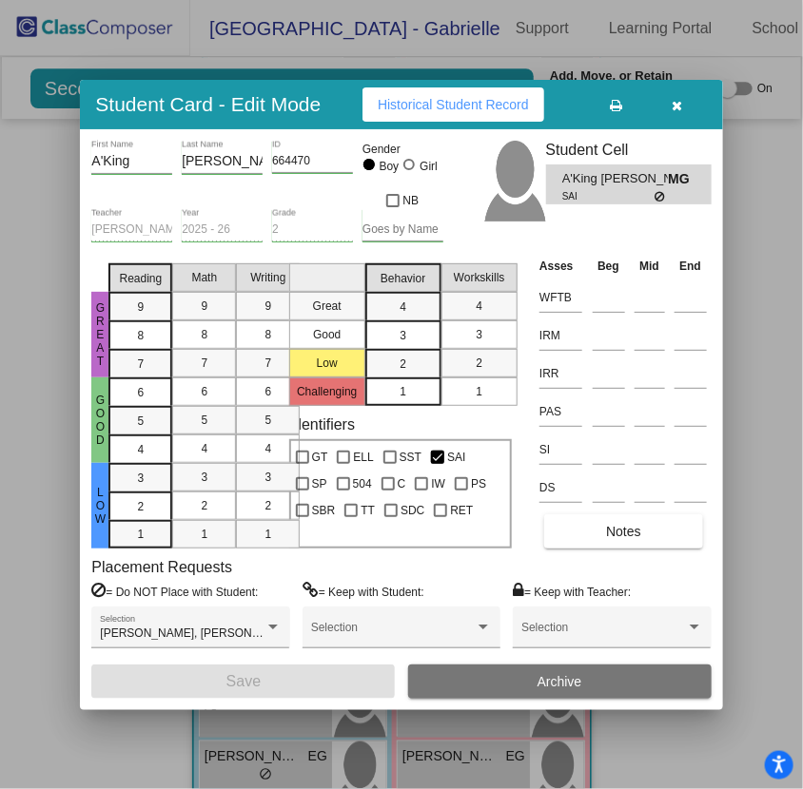
click at [683, 112] on button "button" at bounding box center [677, 104] width 61 height 34
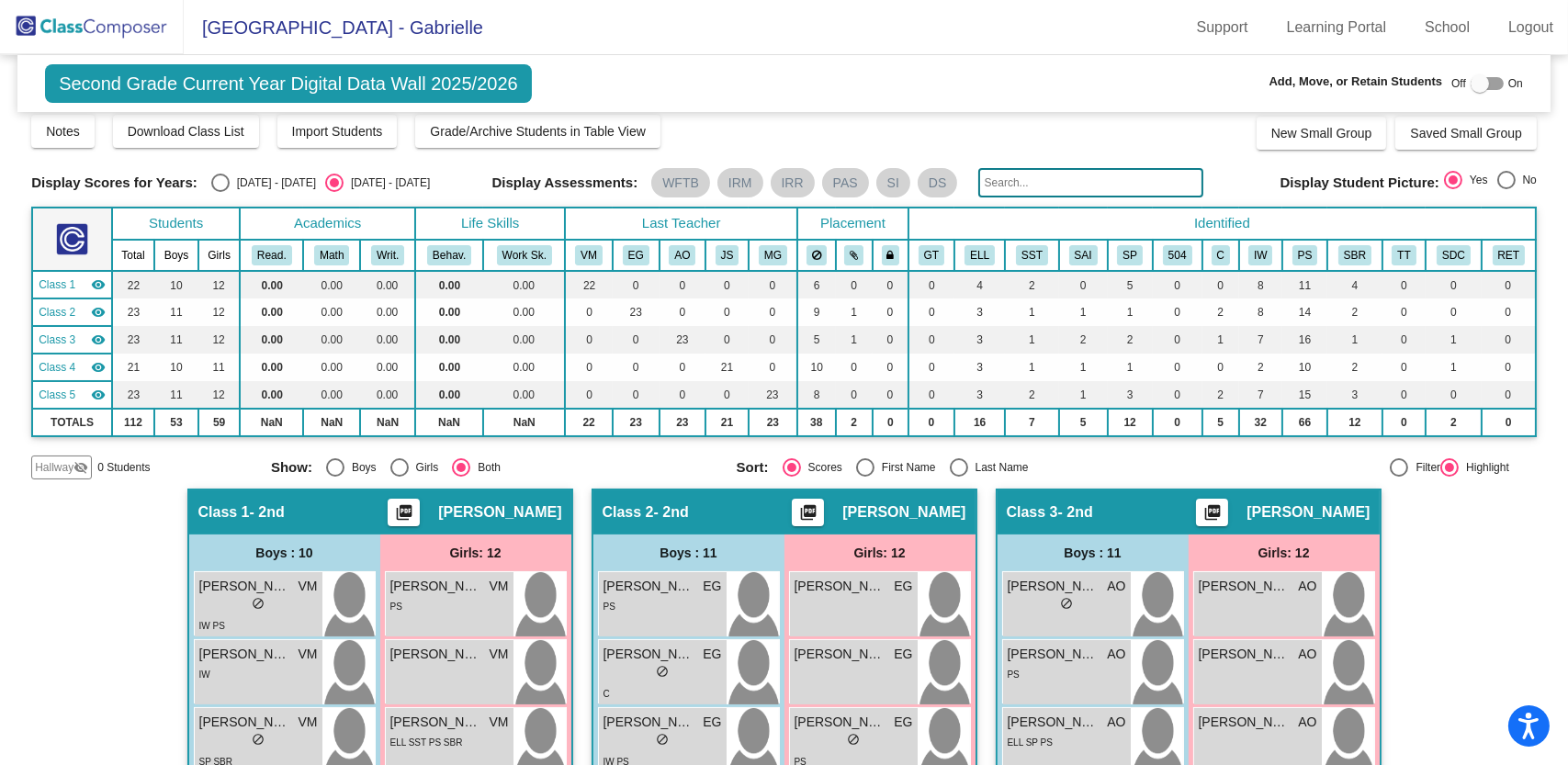
scroll to position [0, 0]
